Goal: Transaction & Acquisition: Purchase product/service

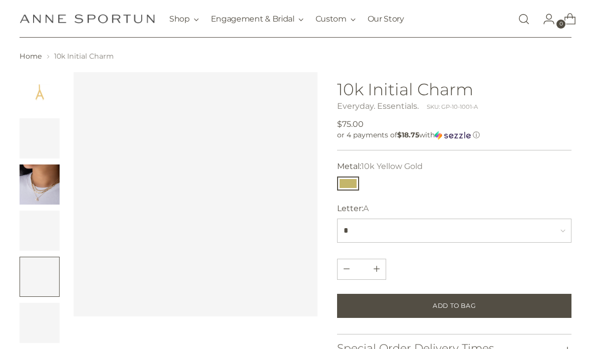
scroll to position [42, 0]
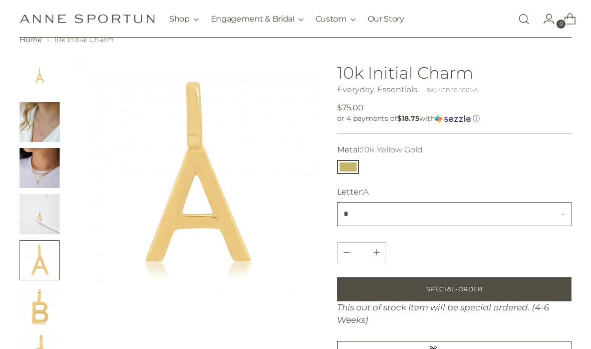
click at [504, 219] on select "* * * * * * * * * * * * * * * * * * * * * * * * * *" at bounding box center [454, 214] width 235 height 24
select select "*"
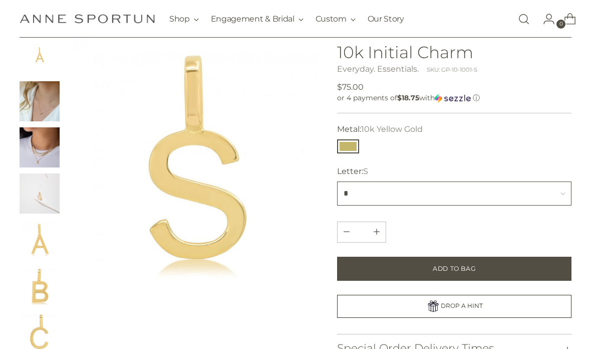
scroll to position [63, 0]
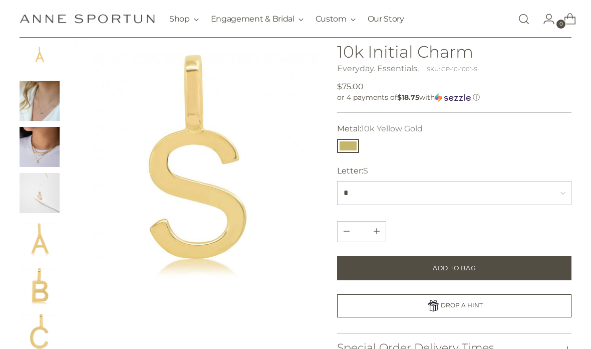
click at [514, 267] on button "Add to Bag" at bounding box center [454, 268] width 235 height 24
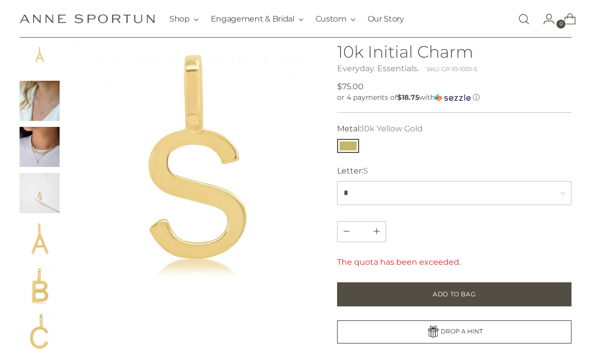
scroll to position [55, 0]
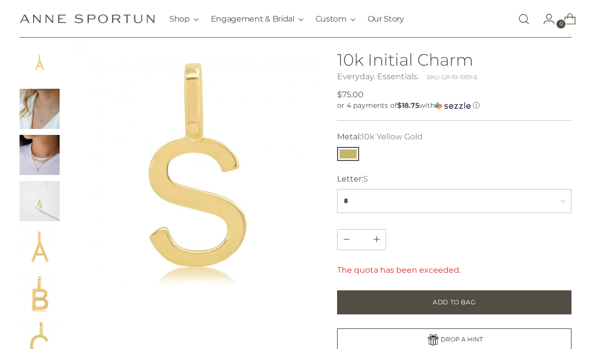
click at [473, 306] on span "Add to Bag" at bounding box center [454, 302] width 43 height 9
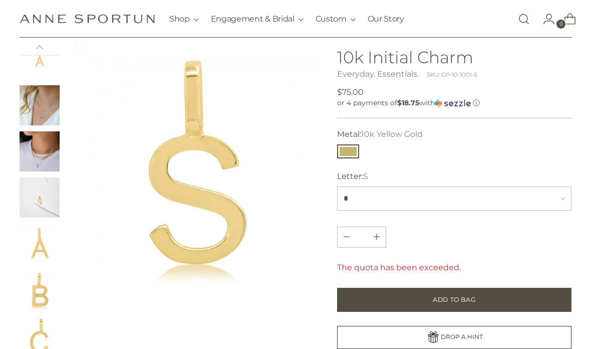
scroll to position [56, 0]
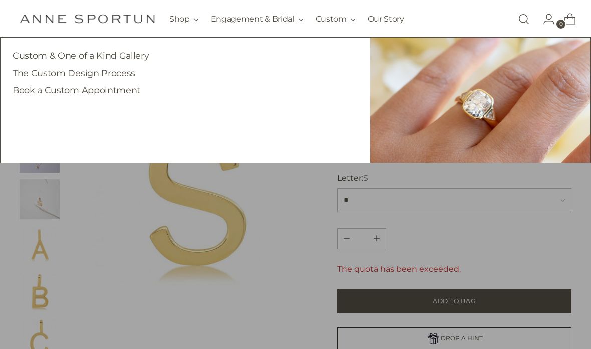
click at [132, 60] on link "Custom & One of a Kind Gallery" at bounding box center [81, 55] width 136 height 11
